Goal: Task Accomplishment & Management: Complete application form

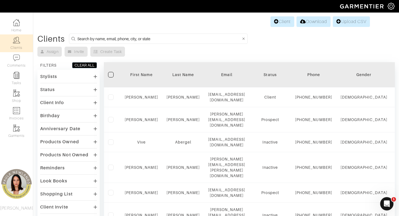
click at [135, 38] on input at bounding box center [159, 38] width 164 height 7
type input "[PERSON_NAME]"
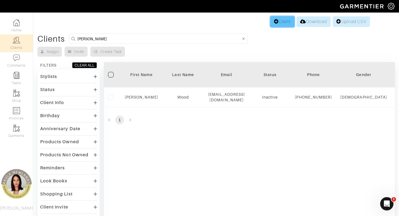
click at [283, 19] on link "Client" at bounding box center [283, 21] width 24 height 11
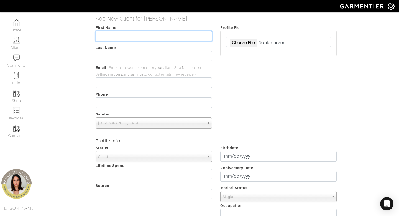
click at [188, 39] on input "text" at bounding box center [154, 36] width 116 height 11
type input "[PERSON_NAME]"
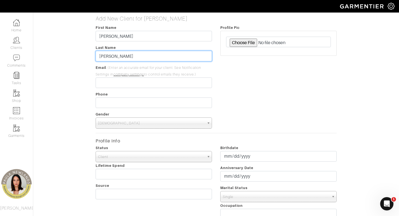
type input "[PERSON_NAME]"
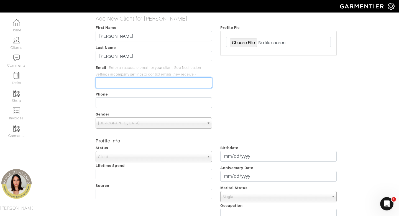
paste input "[EMAIL_ADDRESS][DOMAIN_NAME]"
type input "[EMAIL_ADDRESS][DOMAIN_NAME]"
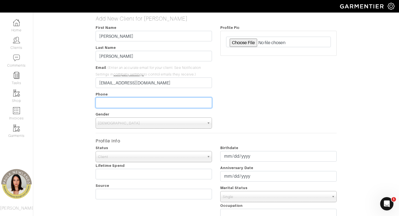
type input "___-___-____"
click at [155, 103] on input "___-___-____" at bounding box center [154, 102] width 116 height 11
paste input "9149432892"
type input "[PHONE_NUMBER]"
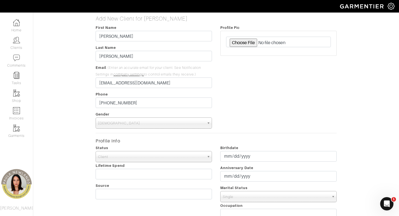
click at [171, 126] on span "[DEMOGRAPHIC_DATA]" at bounding box center [151, 123] width 106 height 11
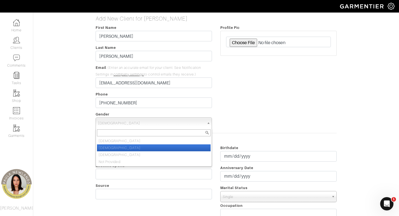
click at [171, 148] on li "[DEMOGRAPHIC_DATA]" at bounding box center [154, 147] width 114 height 7
select select "[DEMOGRAPHIC_DATA]"
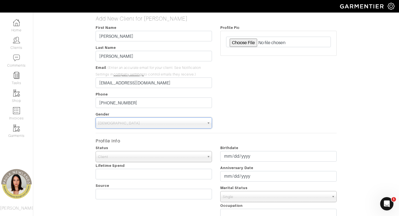
scroll to position [188, 0]
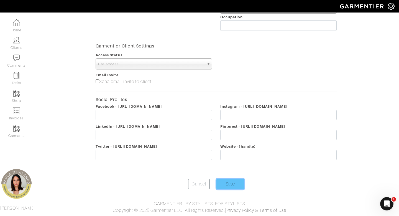
click at [230, 186] on input "Save" at bounding box center [231, 184] width 28 height 11
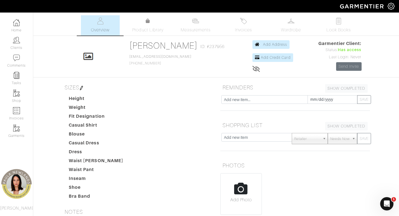
scroll to position [123, 0]
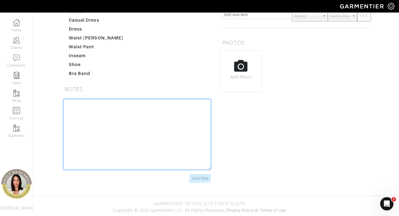
click at [121, 128] on textarea at bounding box center [137, 134] width 148 height 70
paste textarea "has worked with a stylist and organizer before moved to colorado 51 years old b…"
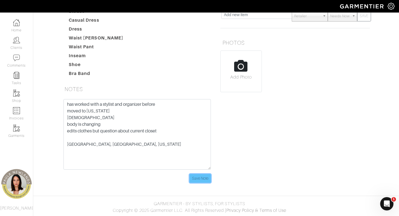
click at [203, 177] on input "Save Note" at bounding box center [200, 178] width 21 height 9
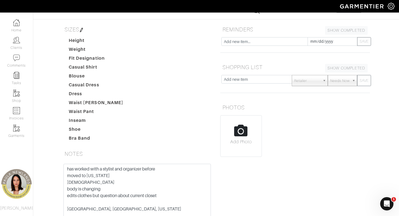
scroll to position [59, 0]
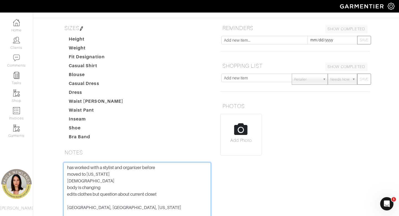
click at [68, 167] on textarea "has worked with a stylist and organizer before moved to colorado 51 years old b…" at bounding box center [137, 197] width 148 height 70
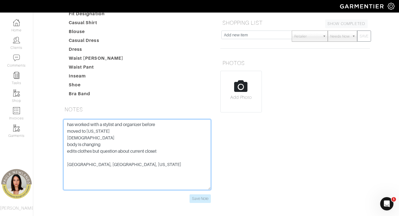
scroll to position [103, 0]
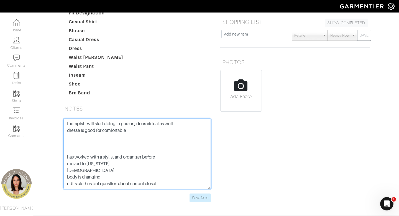
click at [80, 131] on textarea "therapist - will start doing in person, does virtual as well dresse is good for…" at bounding box center [137, 153] width 148 height 70
click at [139, 132] on textarea "therapist - will start doing in person, does virtual as well dresses is good fo…" at bounding box center [137, 153] width 148 height 70
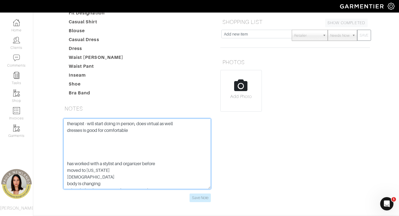
click at [105, 131] on textarea "therapist - will start doing in person, does virtual as well dresses is good fo…" at bounding box center [137, 153] width 148 height 70
click at [153, 132] on textarea "therapist - will start doing in person, does virtual as well dresses is good fo…" at bounding box center [137, 153] width 148 height 70
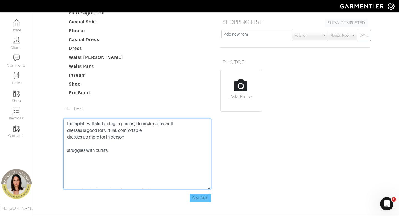
type textarea "therapist - will start doing in person, does virtual as well dresses is good fo…"
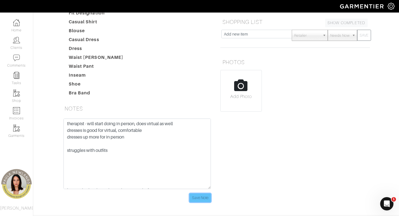
click at [205, 195] on input "Save Note" at bounding box center [200, 197] width 21 height 9
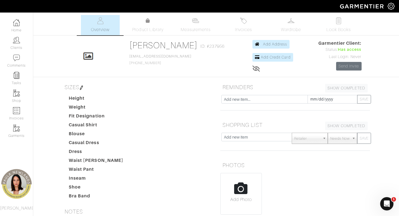
scroll to position [0, 0]
click at [83, 89] on img at bounding box center [81, 88] width 4 height 4
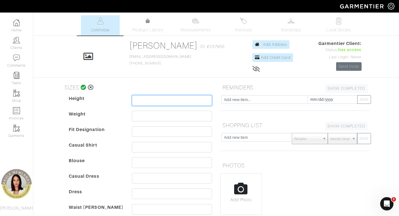
click at [153, 102] on input "text" at bounding box center [172, 100] width 80 height 11
type input "5'4"
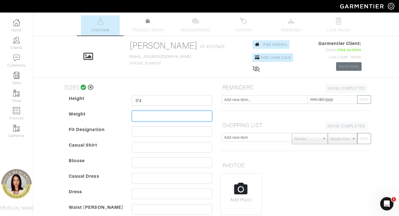
click at [152, 115] on input "text" at bounding box center [172, 116] width 80 height 11
type input "135"
click at [90, 176] on dt "Casual Dress" at bounding box center [96, 181] width 63 height 16
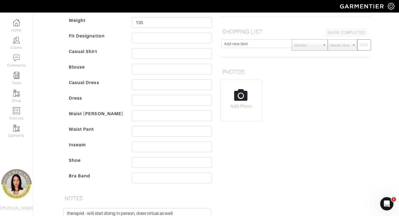
scroll to position [94, 0]
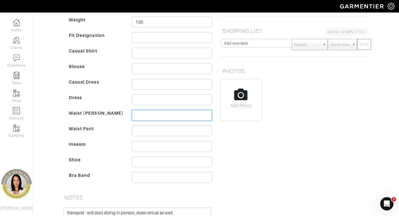
click at [171, 116] on input "text" at bounding box center [172, 115] width 80 height 11
type input "27"
click at [148, 132] on input "text" at bounding box center [172, 130] width 80 height 11
type input "4"
click at [105, 161] on dt "Shoe" at bounding box center [96, 164] width 63 height 16
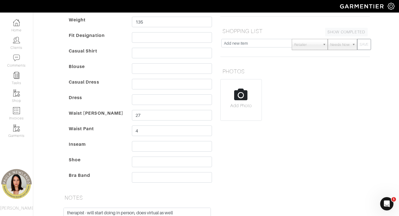
scroll to position [59, 0]
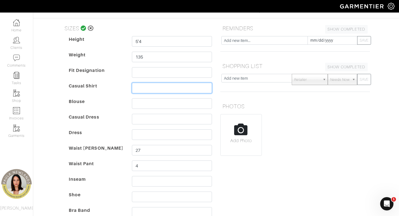
click at [148, 85] on input "text" at bounding box center [172, 88] width 80 height 11
click at [127, 120] on dt "Casual Dress" at bounding box center [96, 122] width 63 height 16
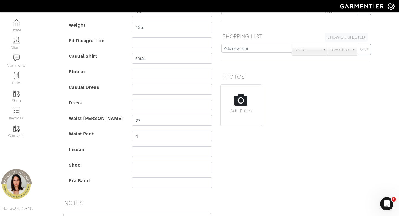
scroll to position [90, 0]
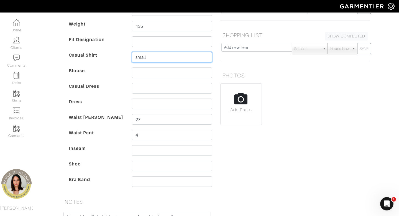
click at [135, 57] on input "small" at bounding box center [172, 57] width 80 height 11
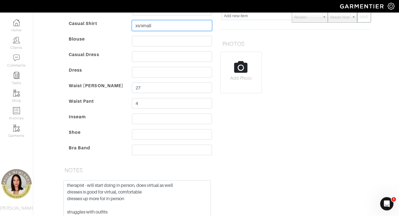
scroll to position [123, 0]
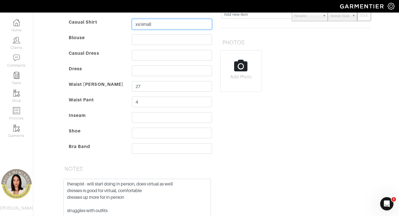
type input "xs/small"
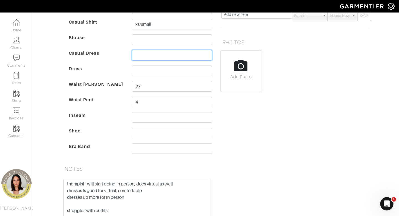
click at [158, 53] on input "text" at bounding box center [172, 55] width 80 height 11
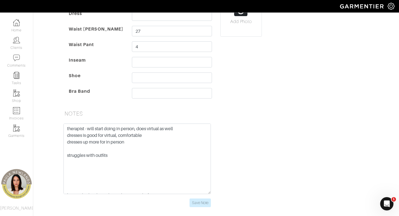
scroll to position [179, 0]
type input "2"
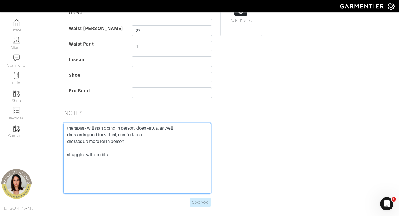
click at [121, 155] on textarea "therapist - will start doing in person, does virtual as well dresses is good fo…" at bounding box center [137, 158] width 148 height 70
type textarea "therapist - will start doing in person, does virtual as well dresses is good fo…"
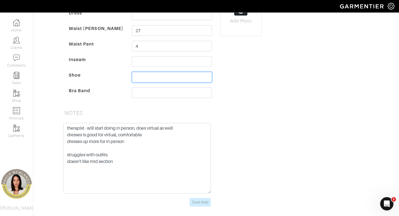
click at [171, 76] on input "text" at bounding box center [172, 77] width 80 height 11
click at [262, 109] on div "REMINDERS SHOW COMPLETED SHOW INCOMPLETE 2025-09-11 SAVE SHOPPING LIST SHOW COM…" at bounding box center [295, 58] width 158 height 310
click at [151, 78] on input "7.5" at bounding box center [172, 77] width 80 height 11
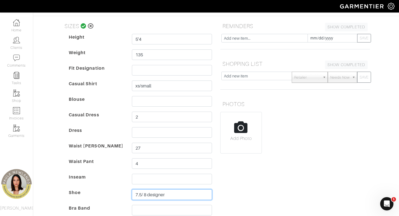
scroll to position [42, 0]
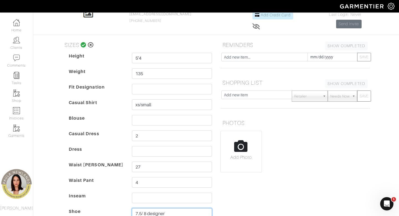
type input "7.5/ 8 designer"
click at [83, 46] on icon at bounding box center [84, 45] width 6 height 6
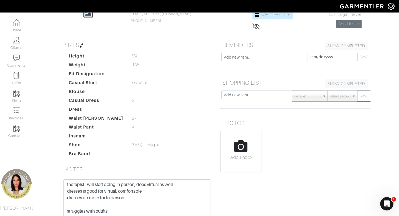
scroll to position [123, 0]
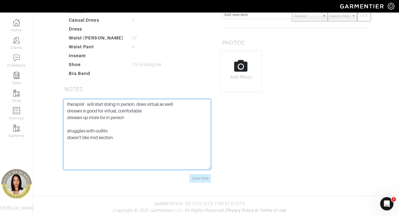
click at [120, 153] on textarea "therapist - will start doing in person, does virtual as well dresses is good fo…" at bounding box center [137, 134] width 148 height 70
type textarea "therapist - will start doing in person, does virtual as well dresses is good fo…"
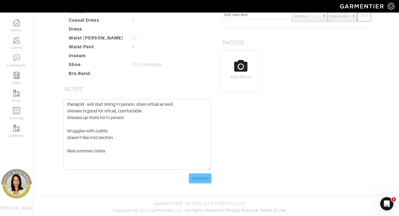
click at [201, 177] on input "Save Note" at bounding box center [200, 178] width 21 height 9
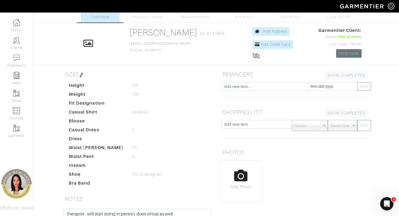
scroll to position [0, 0]
